Goal: Task Accomplishment & Management: Manage account settings

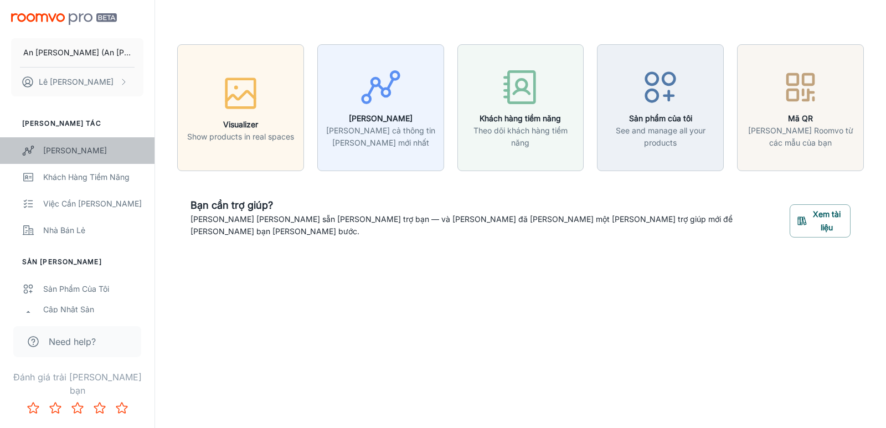
click at [66, 149] on div "[PERSON_NAME]" at bounding box center [93, 150] width 100 height 12
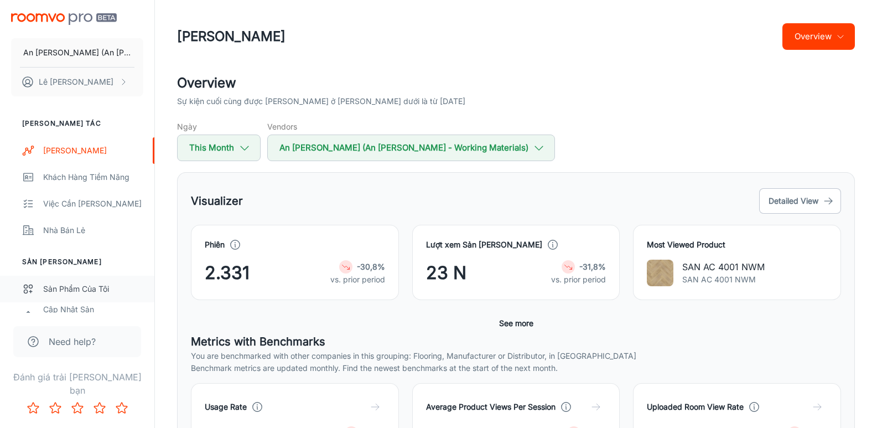
click at [79, 292] on div "Sản phẩm của tôi" at bounding box center [93, 289] width 100 height 12
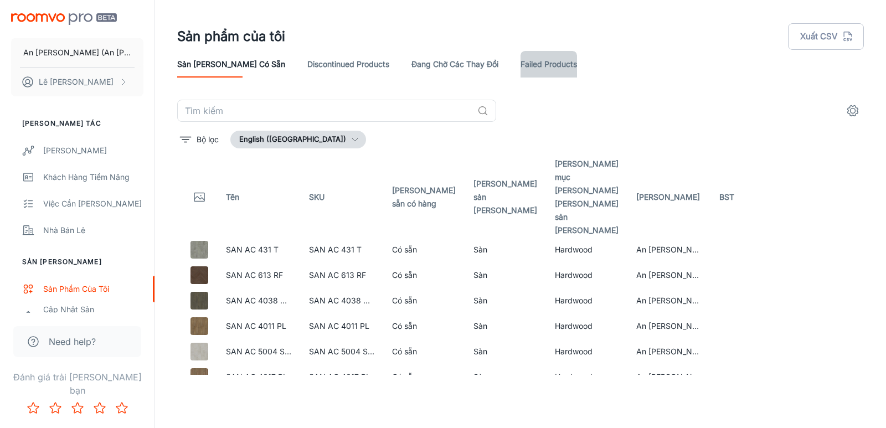
click at [520, 64] on link "Failed Products" at bounding box center [548, 64] width 56 height 27
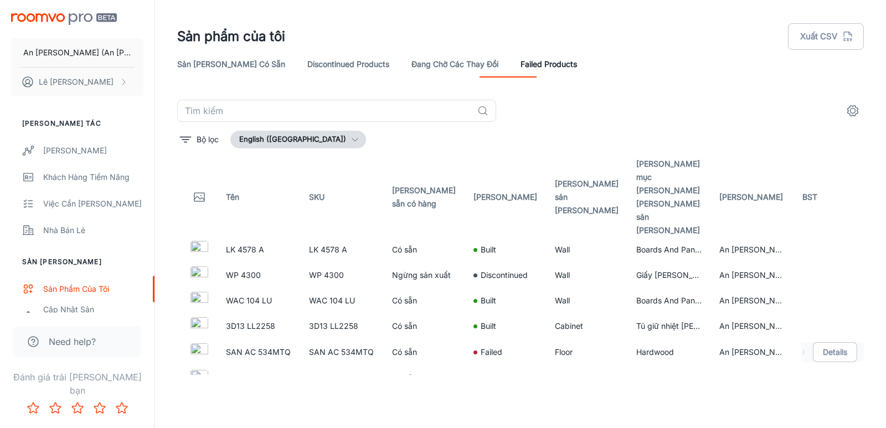
scroll to position [55, 0]
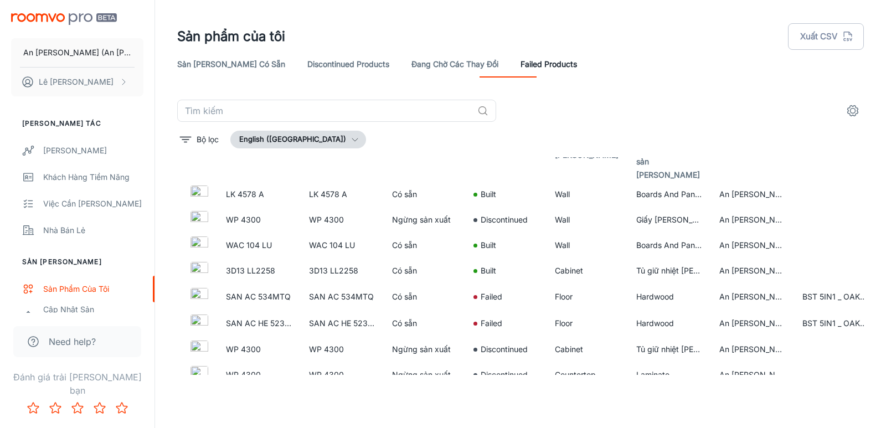
click at [350, 137] on icon "button" at bounding box center [354, 139] width 9 height 9
click at [274, 180] on li "Tiếng Việt ([GEOGRAPHIC_DATA])" at bounding box center [311, 183] width 161 height 20
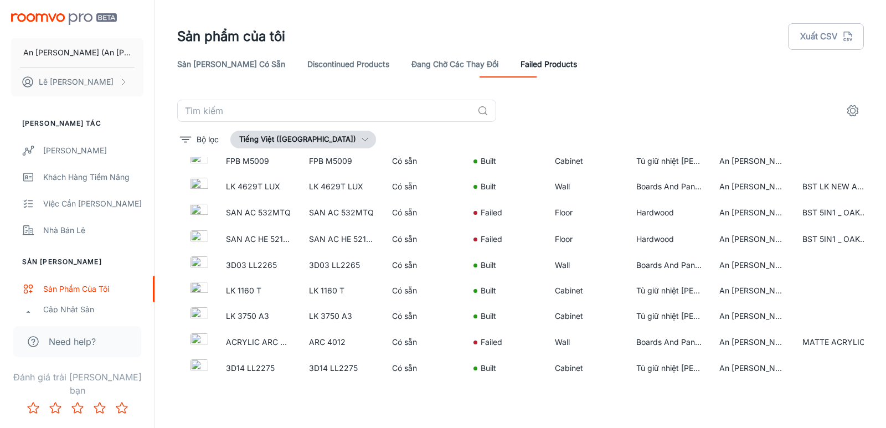
scroll to position [657, 0]
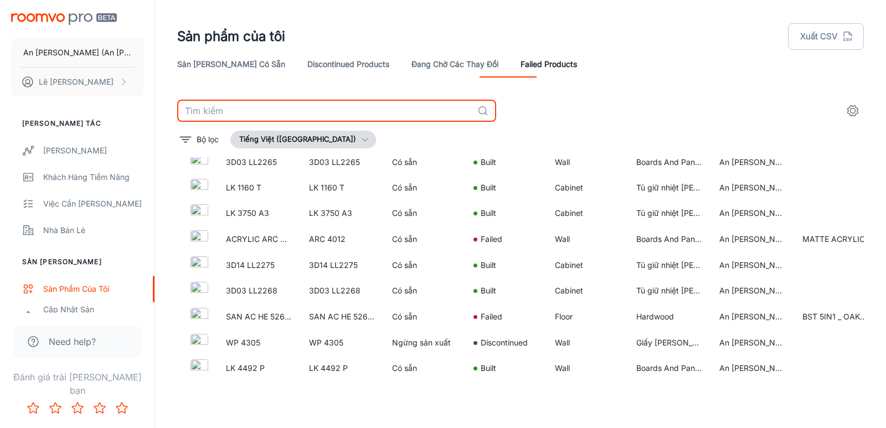
click at [292, 107] on input "text" at bounding box center [325, 111] width 296 height 22
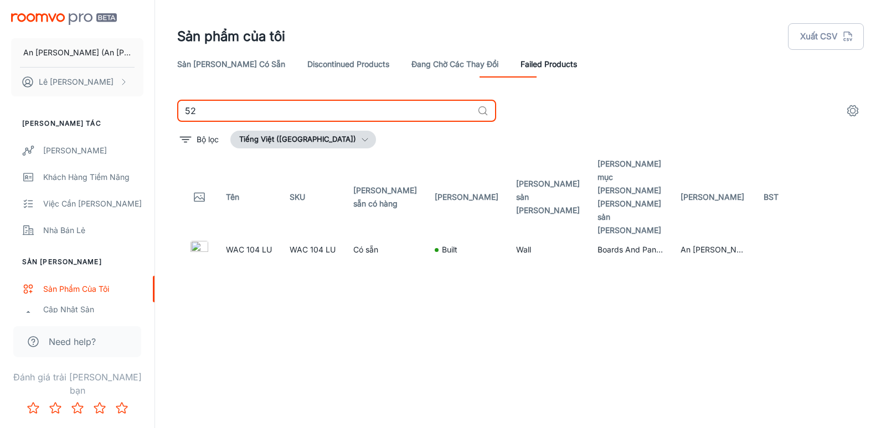
type input "5"
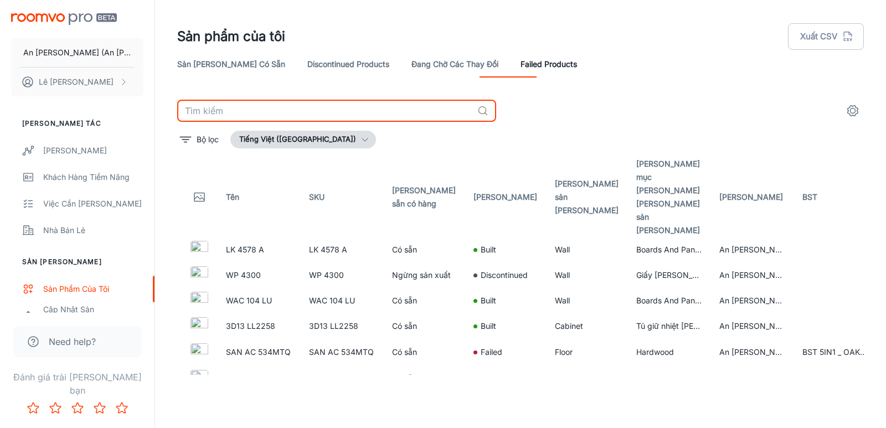
click at [411, 64] on link "Đang chờ các thay đổi" at bounding box center [454, 64] width 87 height 27
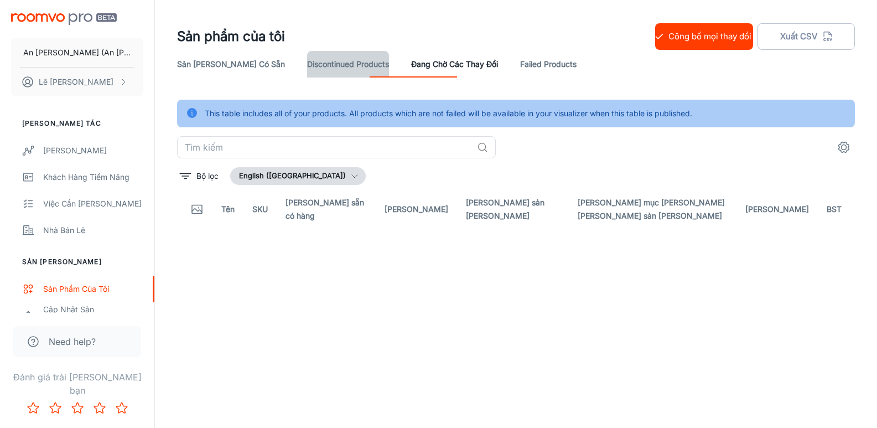
click at [322, 58] on link "Discontinued Products" at bounding box center [348, 64] width 82 height 27
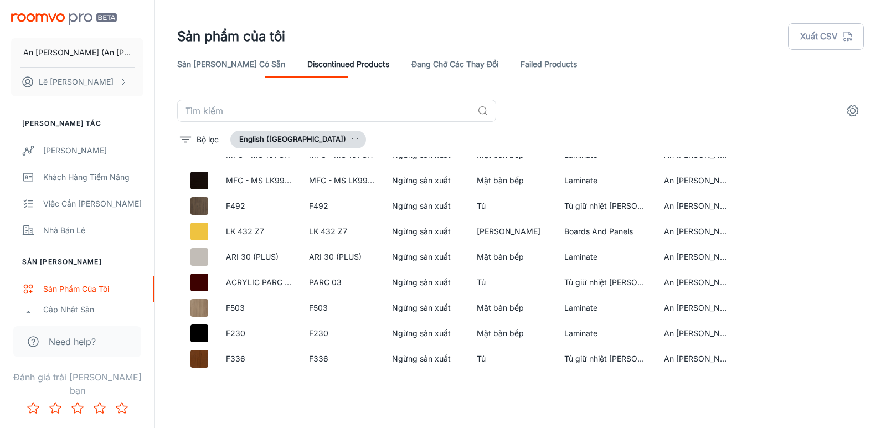
scroll to position [5035, 0]
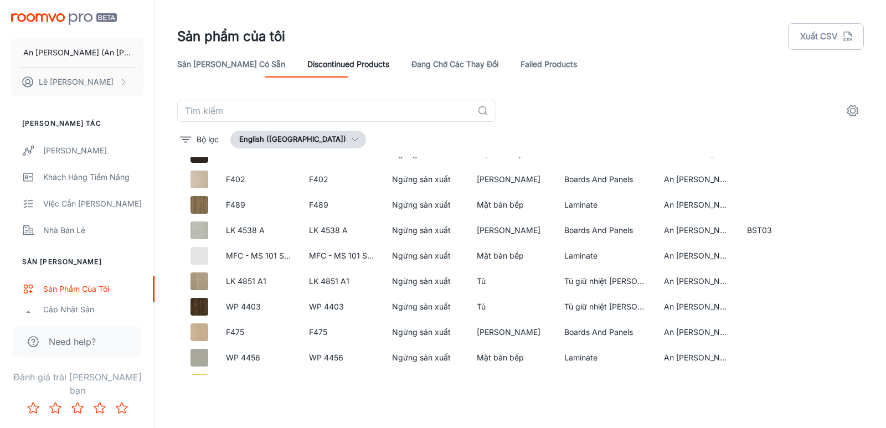
click at [214, 59] on link "Sản [PERSON_NAME] có sẵn" at bounding box center [231, 64] width 108 height 27
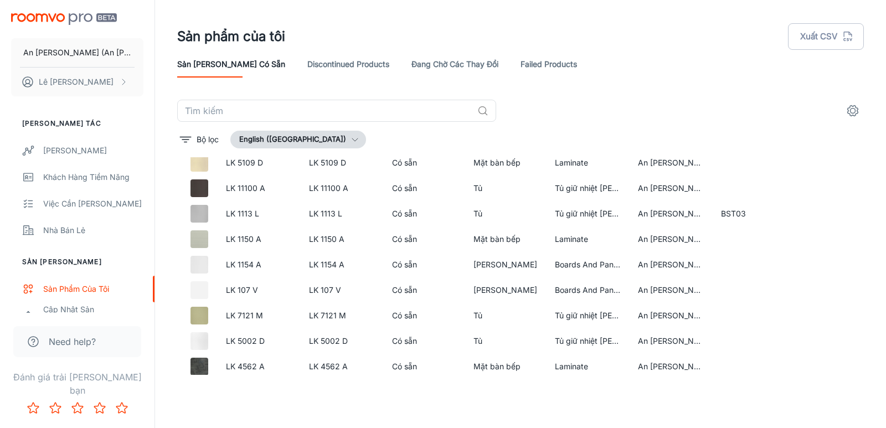
scroll to position [3660, 0]
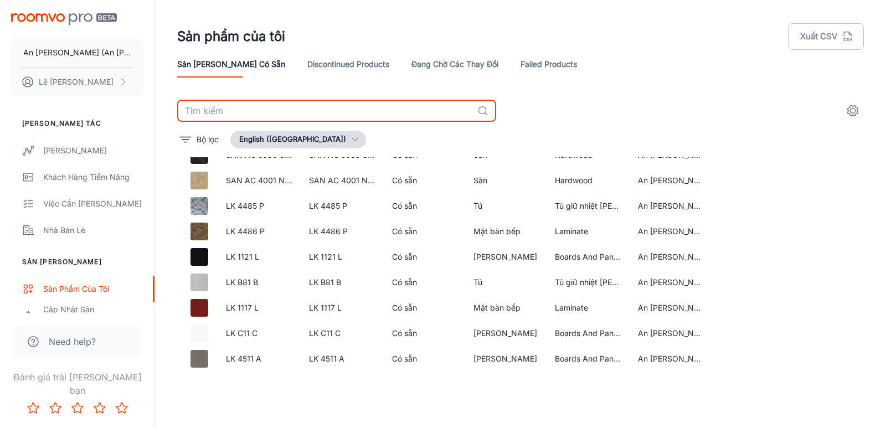
click at [297, 104] on input "text" at bounding box center [325, 111] width 296 height 22
type input "5200"
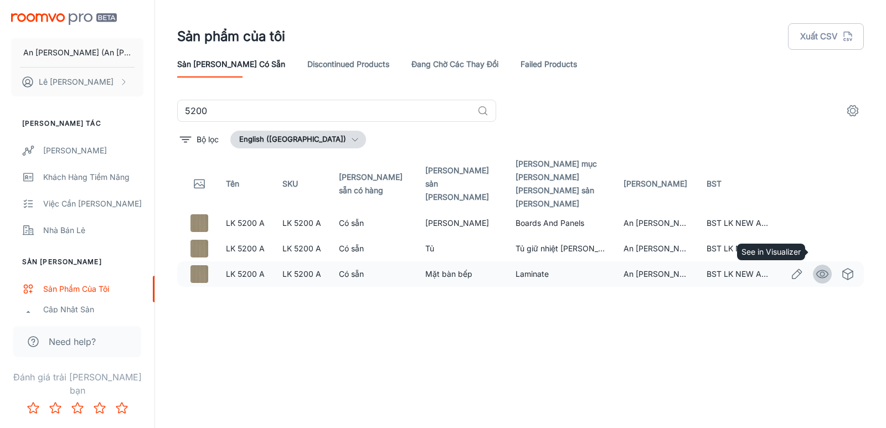
click at [824, 272] on circle "See in Visualizer" at bounding box center [822, 274] width 4 height 4
click at [520, 63] on link "Failed Products" at bounding box center [548, 64] width 56 height 27
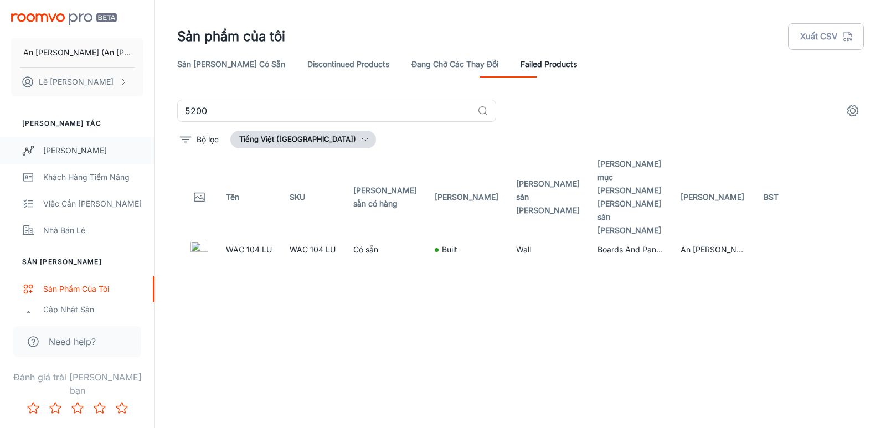
click at [75, 147] on div "[PERSON_NAME]" at bounding box center [93, 150] width 100 height 12
